Goal: Task Accomplishment & Management: Manage account settings

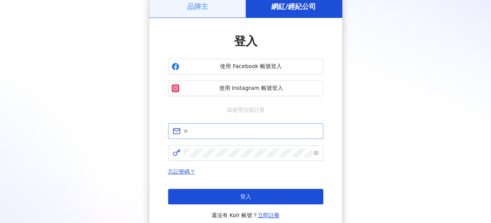
click at [253, 138] on span at bounding box center [245, 131] width 155 height 16
click at [257, 132] on input "text" at bounding box center [251, 131] width 135 height 9
type input "**********"
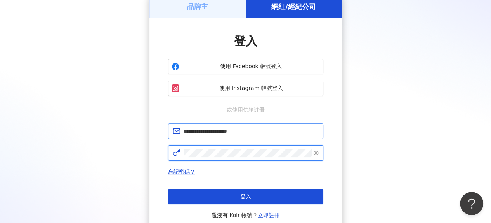
click button "登入" at bounding box center [245, 196] width 155 height 16
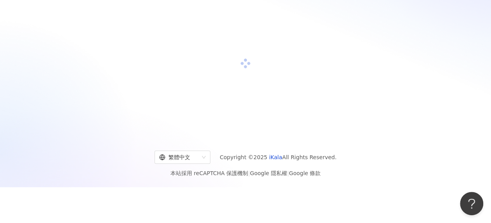
scroll to position [39, 0]
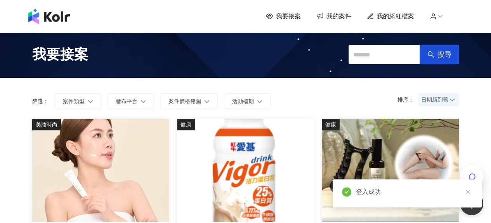
click at [393, 13] on span "我的網紅檔案" at bounding box center [395, 16] width 37 height 9
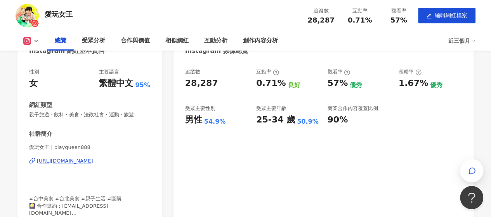
scroll to position [78, 0]
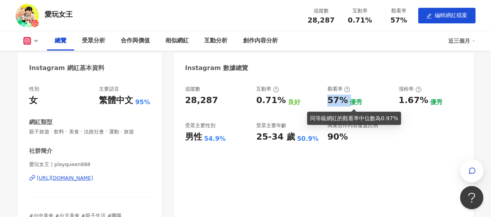
drag, startPoint x: 328, startPoint y: 100, endPoint x: 349, endPoint y: 102, distance: 21.1
click at [349, 102] on div "57% 優秀" at bounding box center [358, 100] width 63 height 12
copy div "57%"
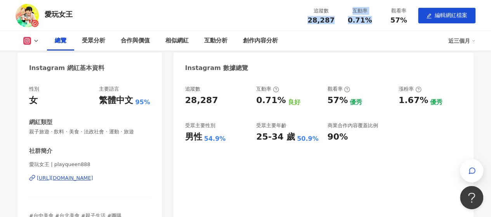
drag, startPoint x: 370, startPoint y: 21, endPoint x: 319, endPoint y: 15, distance: 51.6
click at [319, 15] on div "追蹤數 28,287 互動率 0.71% 觀看率 57%" at bounding box center [360, 15] width 117 height 23
click at [37, 39] on icon at bounding box center [36, 41] width 6 height 6
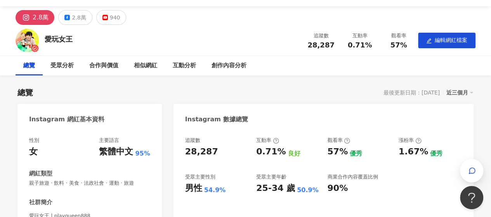
scroll to position [39, 0]
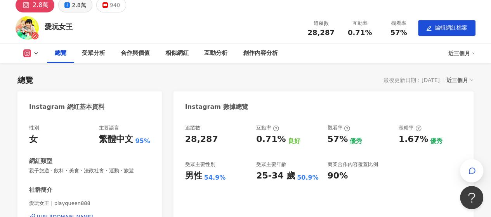
click at [70, 4] on button "2.8萬" at bounding box center [75, 5] width 34 height 15
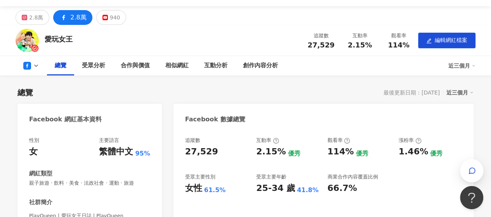
scroll to position [39, 0]
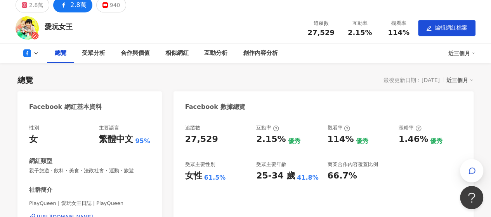
click at [24, 49] on icon at bounding box center [27, 53] width 8 height 8
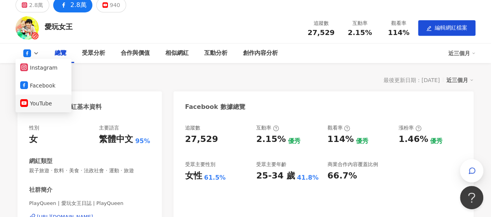
click at [48, 103] on button "YouTube" at bounding box center [43, 103] width 47 height 11
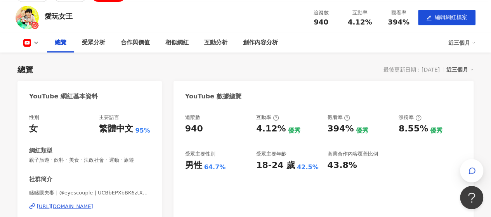
scroll to position [39, 0]
